Goal: Information Seeking & Learning: Find specific fact

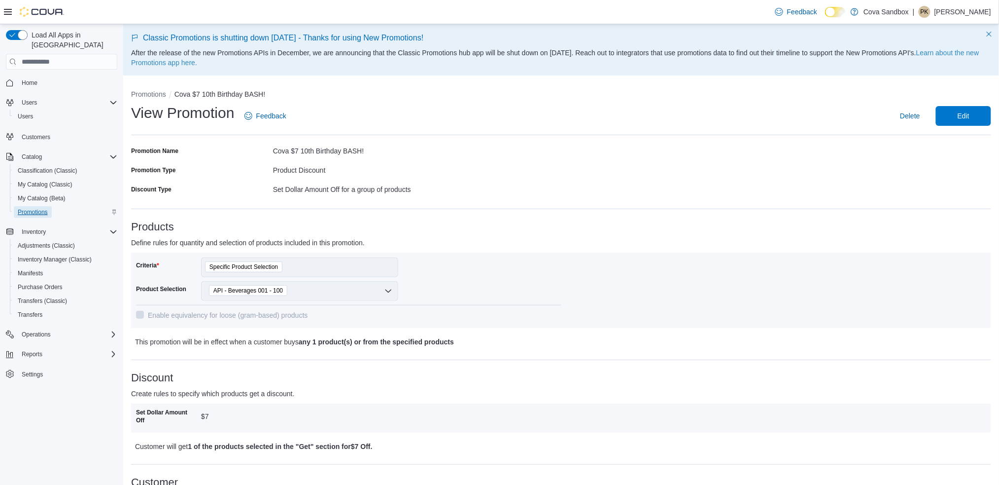
click at [38, 208] on span "Promotions" at bounding box center [33, 212] width 30 height 8
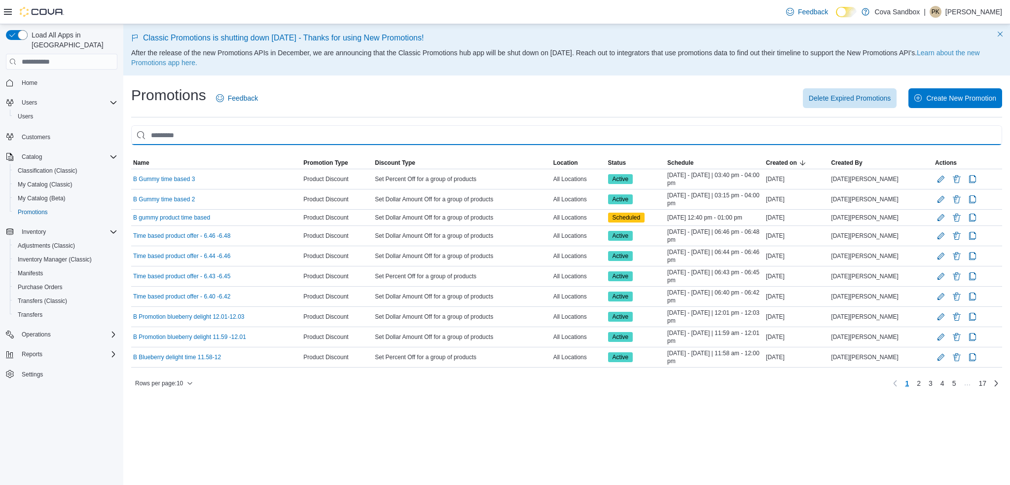
click at [235, 139] on input "This is a search bar. As you type, the results lower in the page will automatic…" at bounding box center [566, 135] width 871 height 20
type input "****"
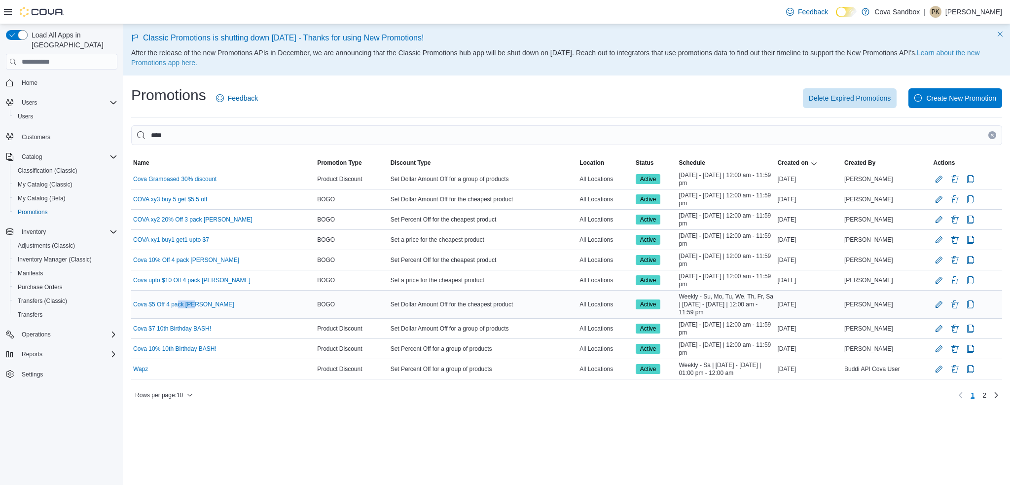
drag, startPoint x: 211, startPoint y: 310, endPoint x: 177, endPoint y: 295, distance: 36.4
click at [177, 295] on td "Name Cova $5 Off 4 pack Bev" at bounding box center [223, 304] width 184 height 28
click at [178, 303] on link "Cova $5 Off 4 pack Bev" at bounding box center [183, 304] width 101 height 8
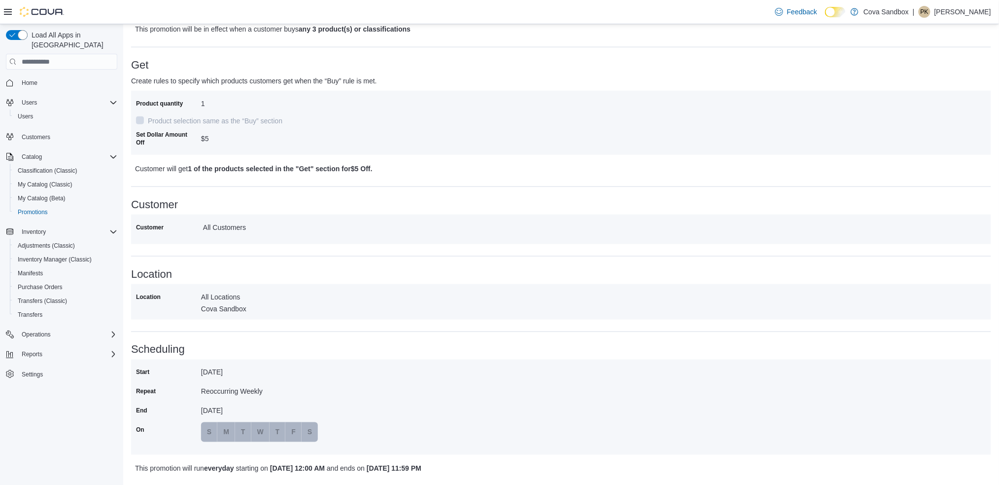
scroll to position [336, 0]
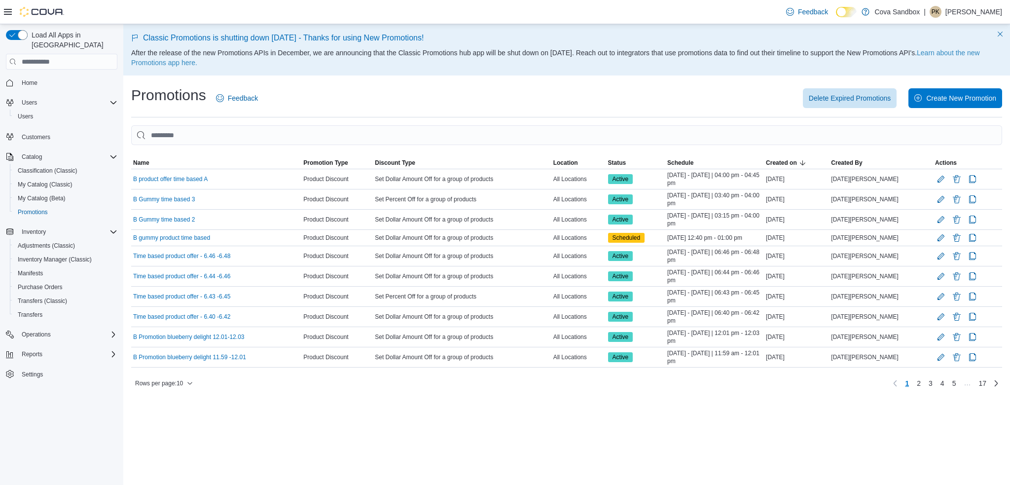
click at [734, 454] on div "Classic Promotions is shutting down Aug 6 - Thanks for using New Promotions! Af…" at bounding box center [566, 254] width 886 height 461
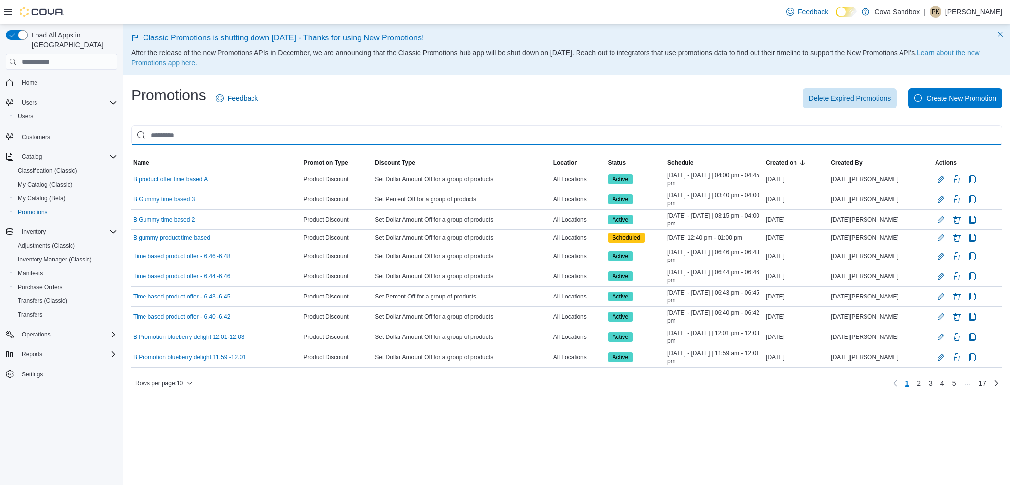
click at [216, 127] on input "This is a search bar. As you type, the results lower in the page will automatic…" at bounding box center [566, 135] width 871 height 20
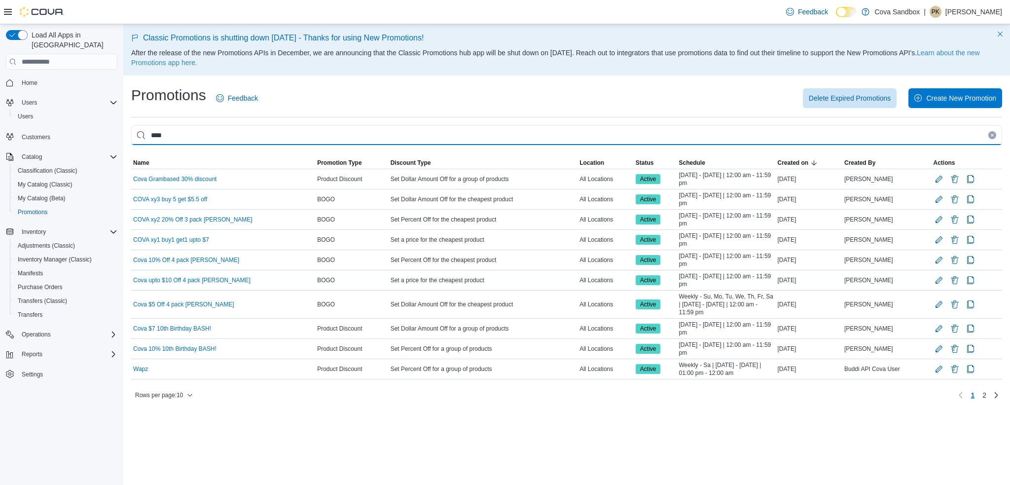
type input "****"
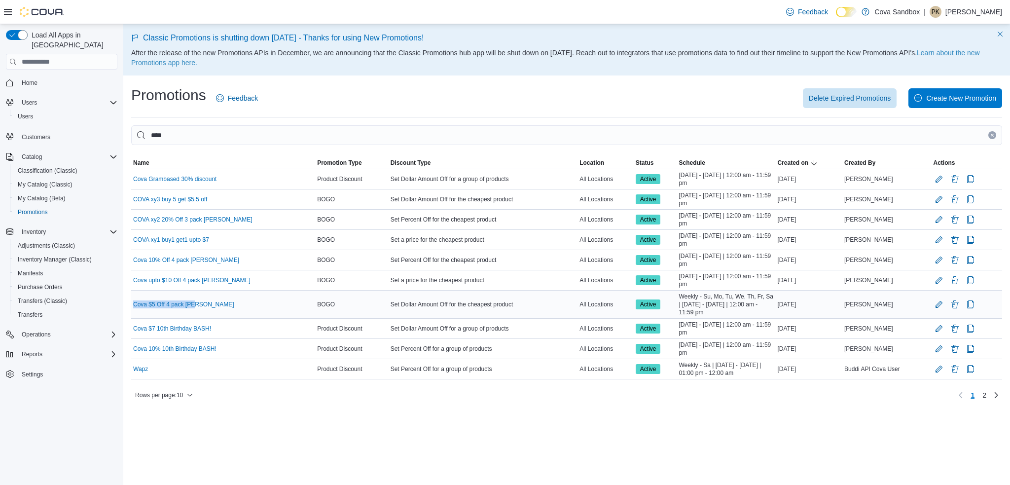
drag, startPoint x: 197, startPoint y: 303, endPoint x: 132, endPoint y: 301, distance: 65.6
click at [132, 301] on div "Cova $5 Off 4 pack Bev" at bounding box center [223, 304] width 184 height 12
copy link "Cova $5 Off 4 pack Bev"
